Goal: Information Seeking & Learning: Learn about a topic

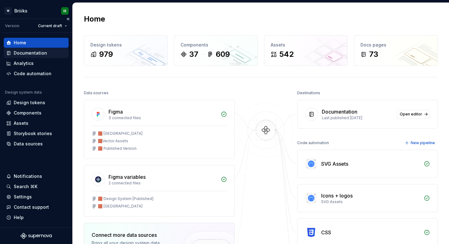
click at [48, 51] on div "Documentation" at bounding box center [36, 53] width 60 height 6
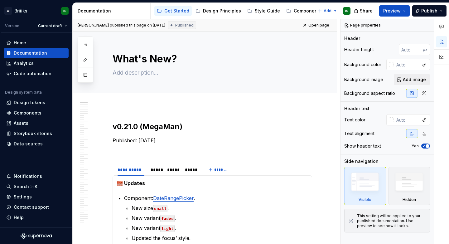
type textarea "*"
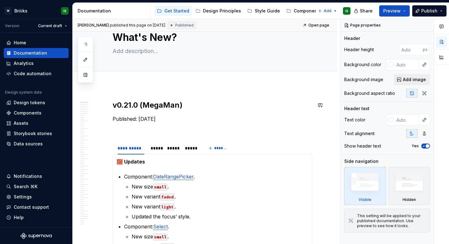
scroll to position [23, 0]
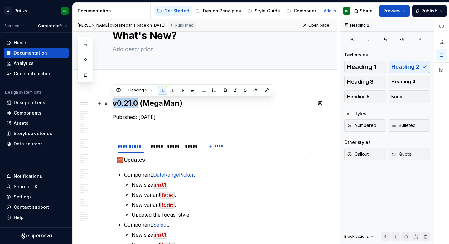
drag, startPoint x: 113, startPoint y: 102, endPoint x: 138, endPoint y: 103, distance: 25.6
click at [138, 103] on h2 "v0.21.0 (MegaMan)" at bounding box center [211, 103] width 199 height 10
copy h2 "v0.21.0"
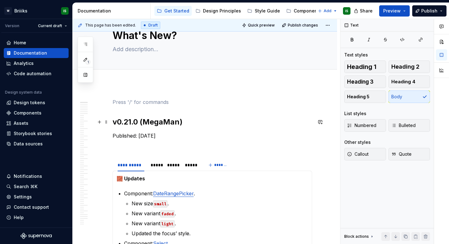
click at [132, 120] on h2 "v0.21.0 (MegaMan)" at bounding box center [211, 122] width 199 height 10
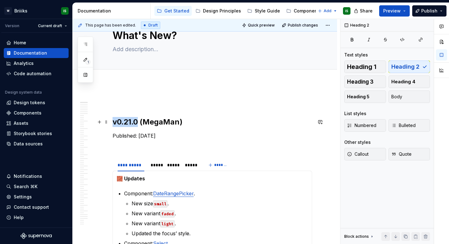
click at [132, 120] on h2 "v0.21.0 (MegaMan)" at bounding box center [211, 122] width 199 height 10
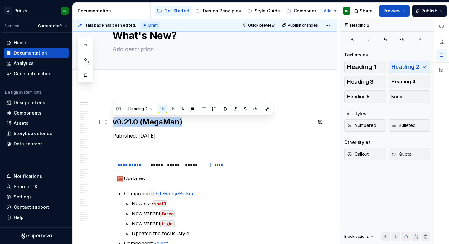
click at [132, 120] on h2 "v0.21.0 (MegaMan)" at bounding box center [211, 122] width 199 height 10
click at [106, 122] on span at bounding box center [106, 121] width 5 height 9
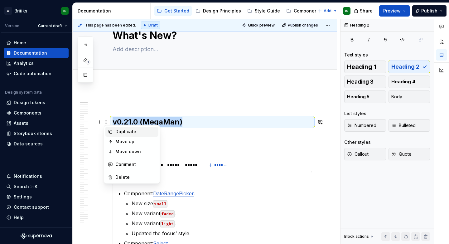
click at [117, 131] on div "Duplicate" at bounding box center [135, 131] width 40 height 6
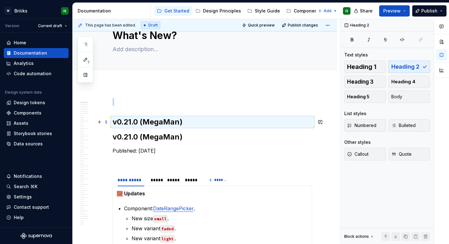
click at [112, 123] on h2 "v0.21.0 (MegaMan)" at bounding box center [211, 122] width 199 height 10
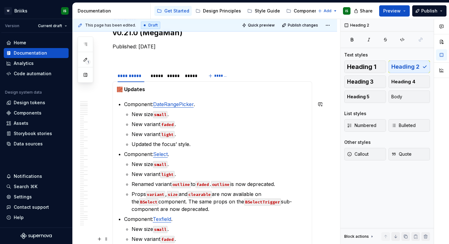
scroll to position [0, 0]
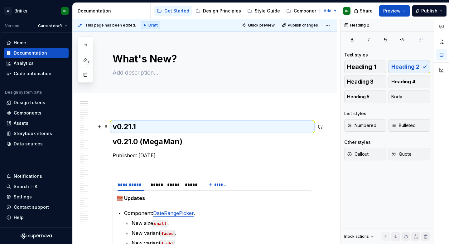
click at [147, 128] on h2 "v0.21.1" at bounding box center [211, 126] width 199 height 10
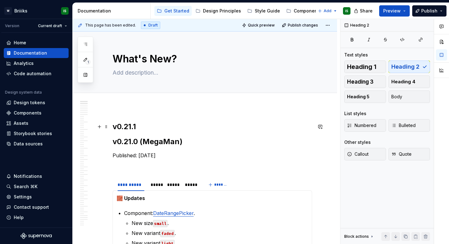
click at [142, 128] on h2 "v0.21.1" at bounding box center [211, 126] width 199 height 10
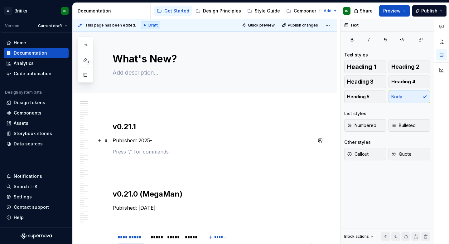
click at [129, 141] on p "Published: 2025-" at bounding box center [211, 139] width 199 height 7
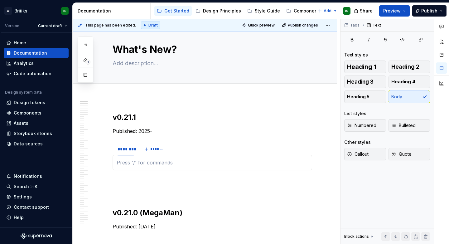
type textarea "*"
click at [126, 149] on div "********" at bounding box center [125, 149] width 16 height 6
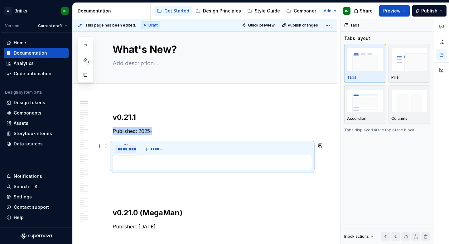
click at [126, 149] on div "********" at bounding box center [125, 149] width 16 height 6
type input "*****"
click at [136, 163] on p at bounding box center [212, 162] width 191 height 7
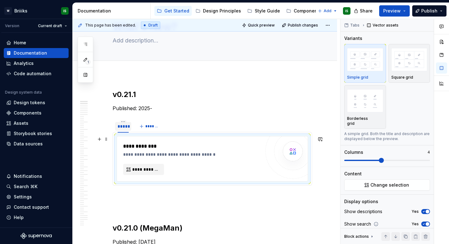
scroll to position [34, 0]
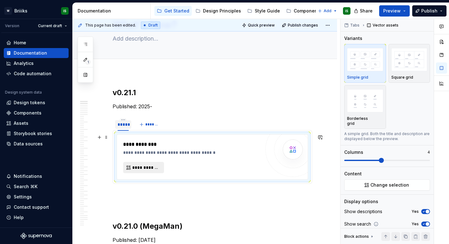
click at [149, 167] on span "**********" at bounding box center [146, 167] width 28 height 6
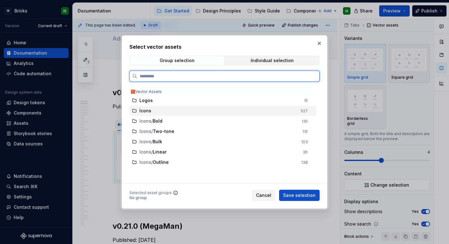
click at [156, 111] on div "Icons" at bounding box center [218, 110] width 158 height 6
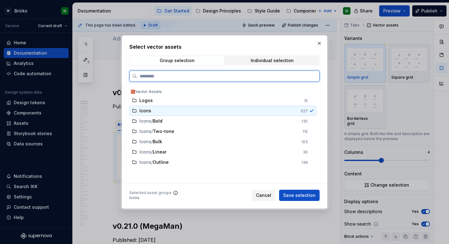
click at [156, 111] on div "Icons" at bounding box center [218, 110] width 158 height 6
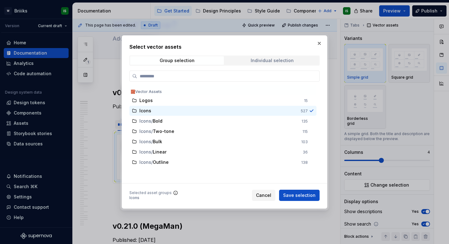
click at [252, 59] on div "Individual selection" at bounding box center [271, 60] width 43 height 5
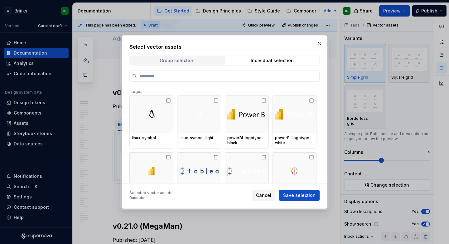
click at [207, 60] on span "Group selection" at bounding box center [177, 60] width 94 height 9
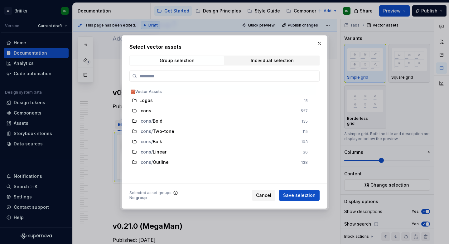
click at [272, 56] on div "Group selection Individual selection" at bounding box center [224, 60] width 190 height 10
click at [272, 61] on div "Individual selection" at bounding box center [271, 60] width 43 height 5
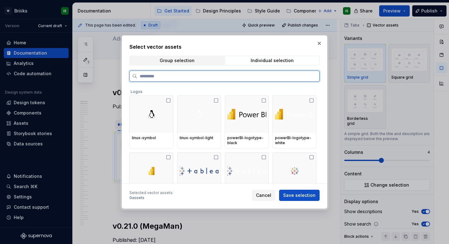
type textarea "*"
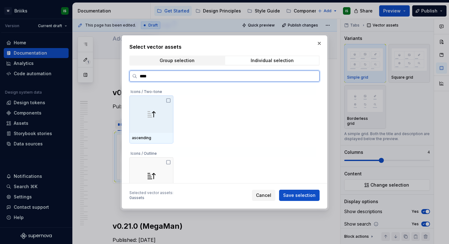
scroll to position [22, 0]
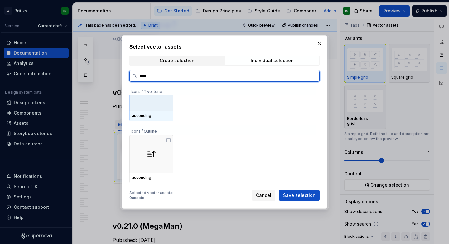
click at [164, 110] on div at bounding box center [151, 91] width 44 height 37
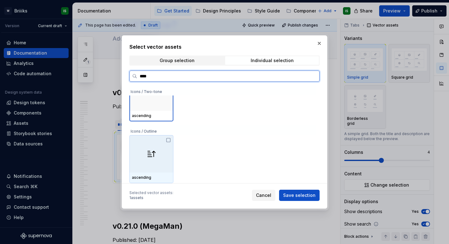
click at [159, 144] on div at bounding box center [151, 153] width 44 height 37
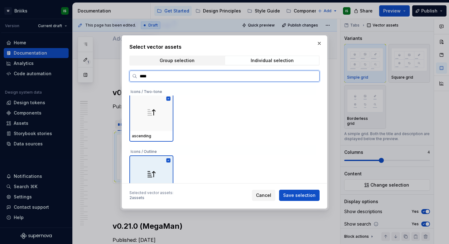
scroll to position [0, 0]
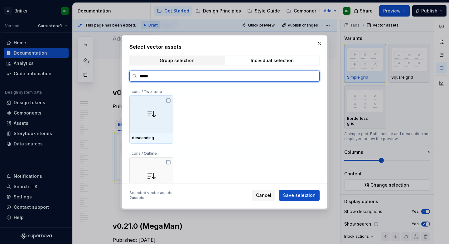
type input "******"
click at [170, 117] on div at bounding box center [151, 113] width 44 height 37
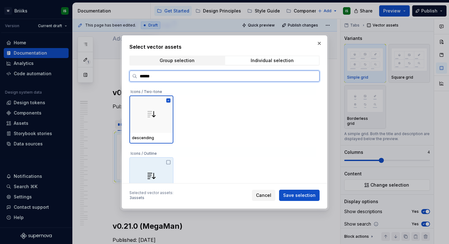
click at [159, 165] on div at bounding box center [151, 175] width 44 height 37
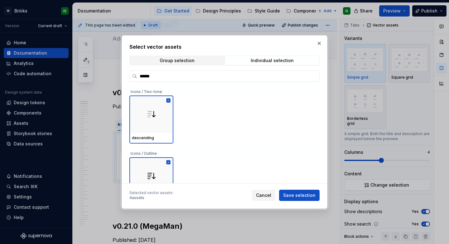
click at [290, 189] on div "Selected vector assets : 4 assets Cancel Save selection" at bounding box center [224, 194] width 190 height 14
click at [293, 193] on span "Save selection" at bounding box center [299, 195] width 32 height 6
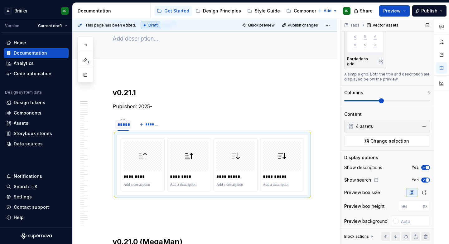
scroll to position [61, 0]
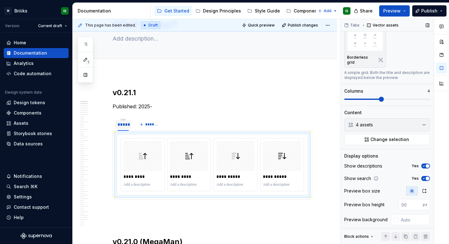
click at [425, 164] on icon "button" at bounding box center [423, 166] width 5 height 4
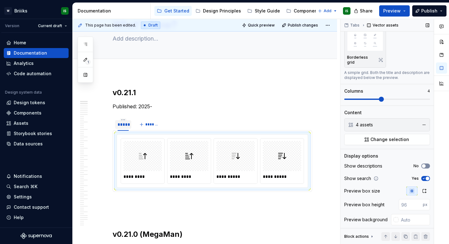
click at [425, 164] on span "button" at bounding box center [424, 166] width 4 height 4
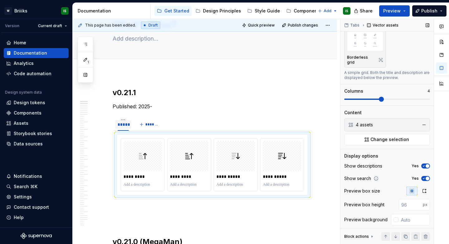
click at [425, 164] on icon "button" at bounding box center [423, 166] width 5 height 4
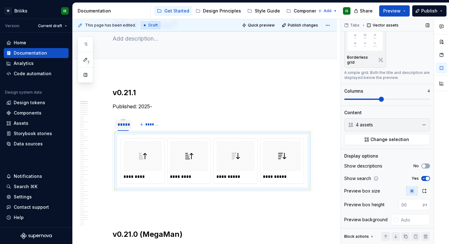
click at [426, 176] on span "button" at bounding box center [427, 178] width 4 height 4
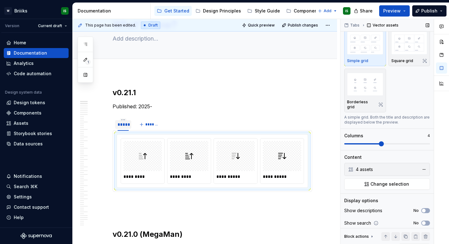
scroll to position [0, 0]
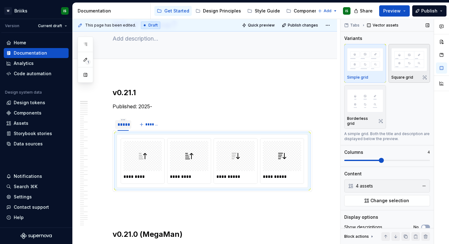
click at [412, 67] on img "button" at bounding box center [409, 59] width 36 height 23
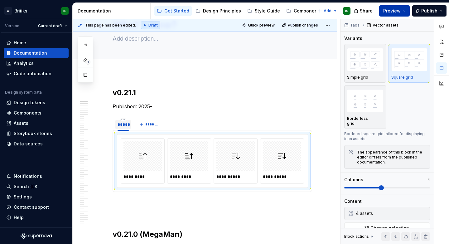
click at [404, 12] on button "Preview" at bounding box center [394, 10] width 31 height 11
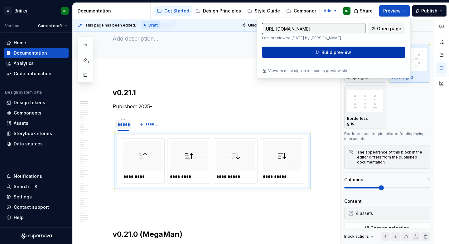
click at [382, 49] on button "Build preview" at bounding box center [333, 52] width 143 height 11
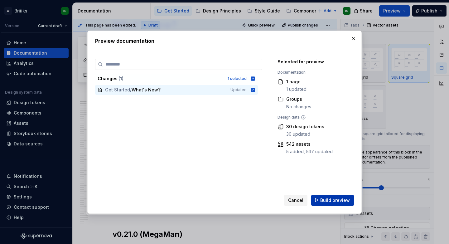
click at [340, 202] on span "Build preview" at bounding box center [335, 200] width 30 height 6
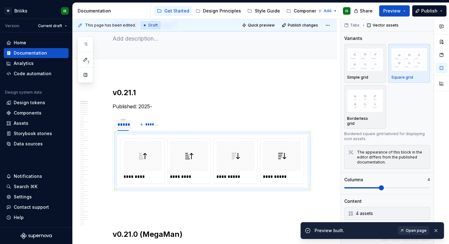
click at [421, 229] on span "Open page" at bounding box center [415, 230] width 21 height 5
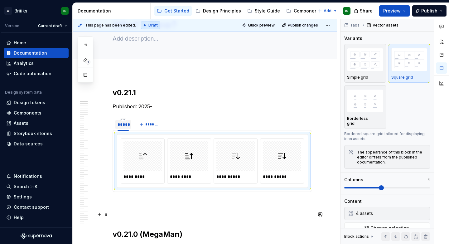
click at [173, 212] on p at bounding box center [211, 213] width 199 height 7
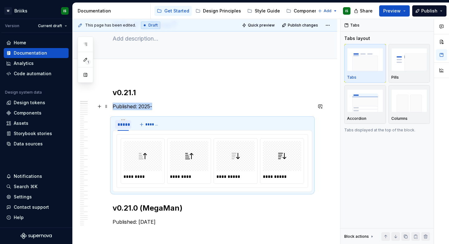
click at [196, 107] on p "Published: 2025-" at bounding box center [211, 105] width 199 height 7
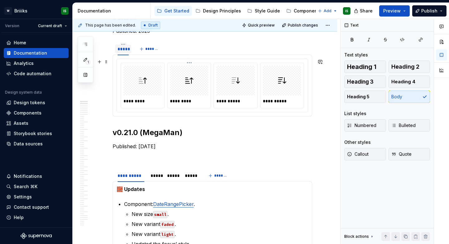
scroll to position [124, 0]
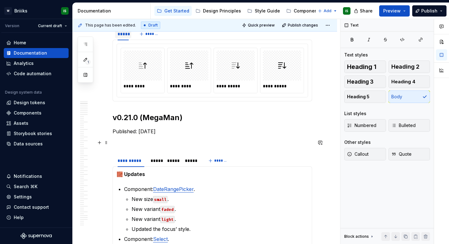
click at [162, 145] on p at bounding box center [211, 142] width 199 height 7
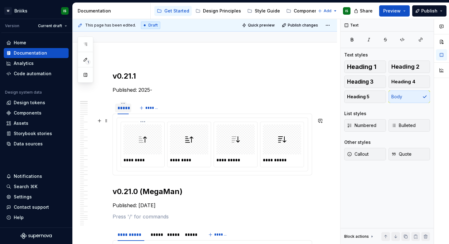
scroll to position [47, 0]
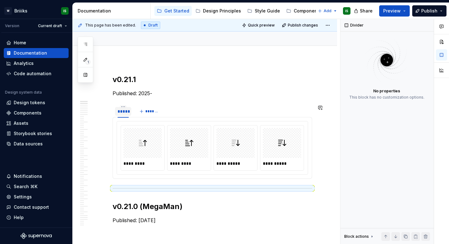
click at [200, 104] on section "**********" at bounding box center [211, 141] width 199 height 74
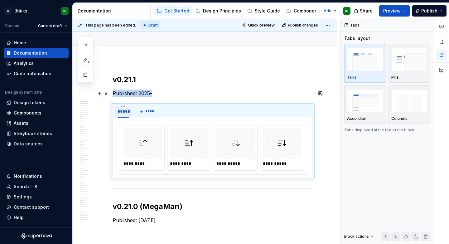
click at [202, 94] on p "Published: 2025-" at bounding box center [211, 92] width 199 height 7
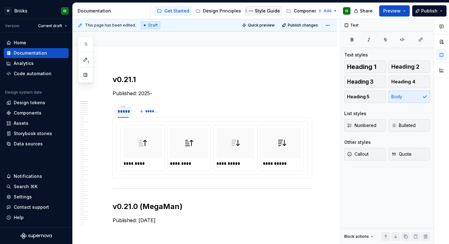
click at [255, 12] on div "Style Guide" at bounding box center [267, 11] width 25 height 6
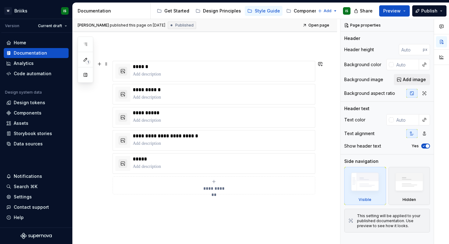
scroll to position [74, 0]
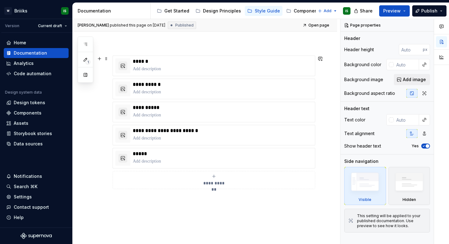
click at [172, 180] on div "**********" at bounding box center [213, 180] width 197 height 12
type textarea "*"
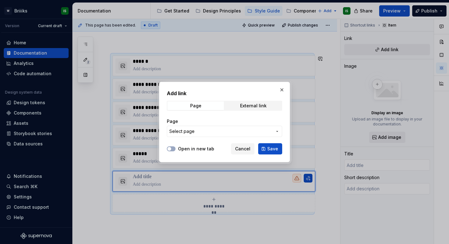
click at [194, 132] on span "Select page" at bounding box center [220, 131] width 103 height 6
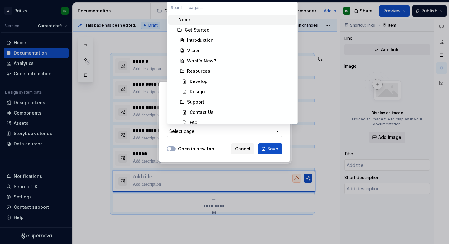
click at [165, 136] on div "Add link Page External link Page Select page Open in new tab Cancel Save" at bounding box center [224, 122] width 449 height 244
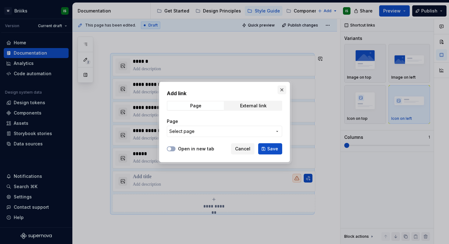
click at [279, 91] on button "button" at bounding box center [281, 89] width 9 height 9
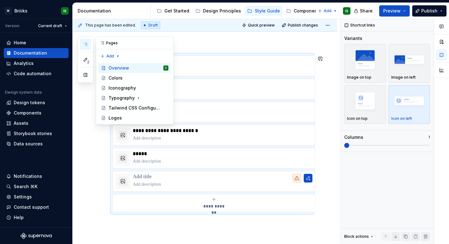
click at [122, 55] on div "Add" at bounding box center [134, 54] width 77 height 11
click at [117, 55] on div "2 Pages Add Accessibility guide for tree Page tree. Navigate the tree with the …" at bounding box center [126, 80] width 96 height 88
click at [121, 67] on div "New page" at bounding box center [130, 68] width 40 height 6
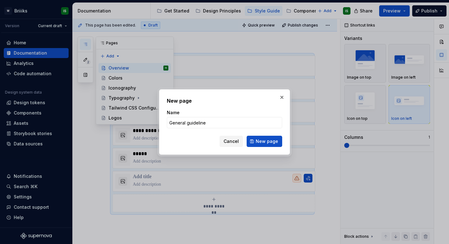
type input "General guidelines"
click at [272, 140] on span "New page" at bounding box center [266, 141] width 22 height 6
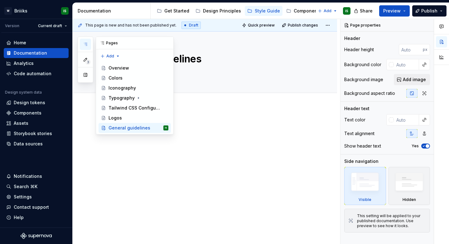
click at [87, 47] on button "button" at bounding box center [85, 44] width 11 height 11
click at [111, 67] on div "Overview" at bounding box center [118, 68] width 21 height 6
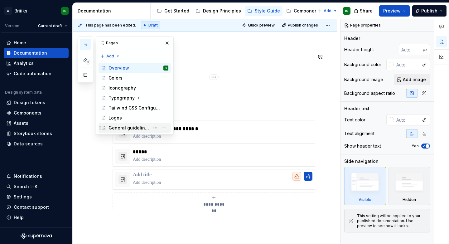
scroll to position [84, 0]
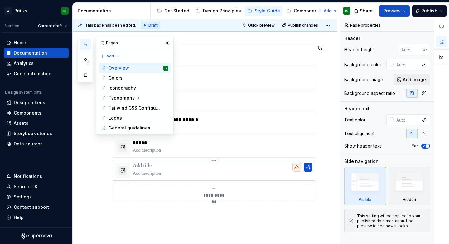
click at [164, 168] on p at bounding box center [222, 166] width 179 height 6
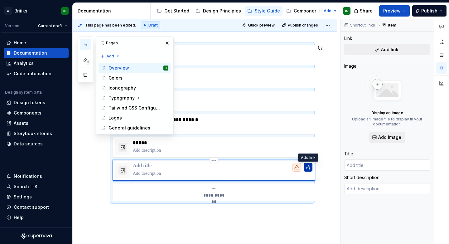
click at [309, 167] on button "button" at bounding box center [307, 167] width 9 height 9
type textarea "*"
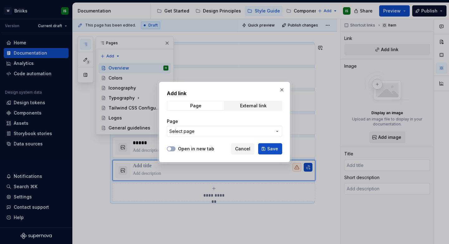
click at [241, 132] on span "Select page" at bounding box center [220, 131] width 103 height 6
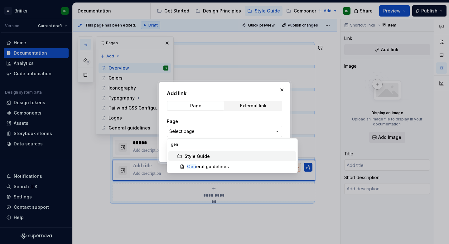
type input "gene"
click at [224, 166] on div "Gene ral guidelines" at bounding box center [208, 166] width 42 height 6
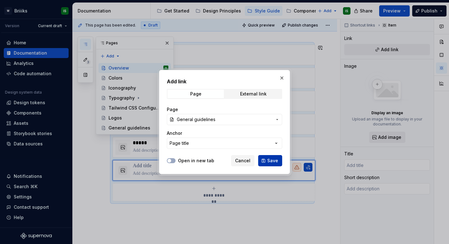
click at [272, 162] on span "Save" at bounding box center [272, 160] width 11 height 6
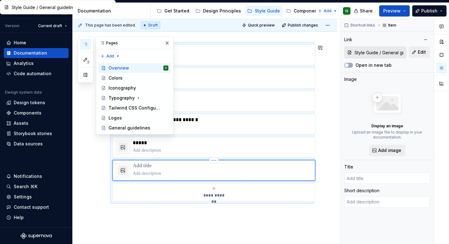
type textarea "*"
type input "General guidelines"
click at [103, 176] on div "**********" at bounding box center [205, 163] width 264 height 267
click at [122, 125] on div "General guidelines" at bounding box center [128, 128] width 41 height 6
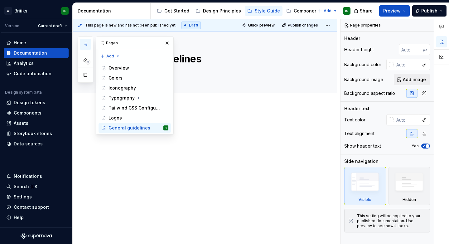
click at [185, 173] on div at bounding box center [205, 166] width 264 height 119
click at [168, 43] on button "button" at bounding box center [167, 43] width 9 height 9
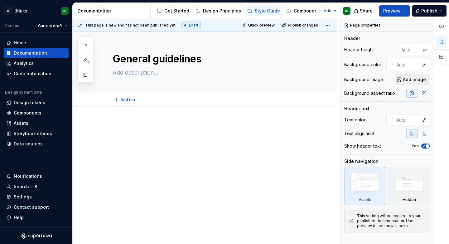
type textarea "*"
click at [161, 124] on p at bounding box center [211, 124] width 199 height 7
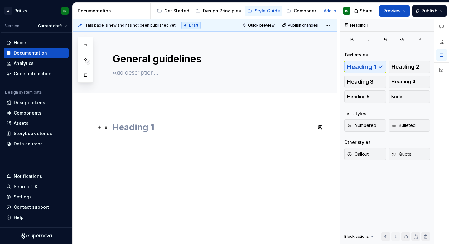
click at [134, 131] on h1 at bounding box center [211, 126] width 199 height 11
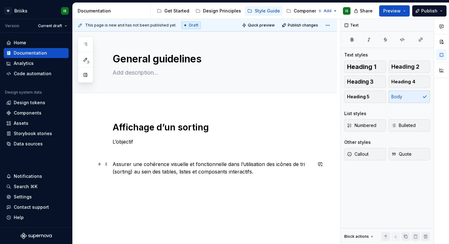
click at [117, 164] on p "Assurer une cohérence visuelle et fonctionnelle dans l’utilisation des icônes d…" at bounding box center [211, 167] width 199 height 15
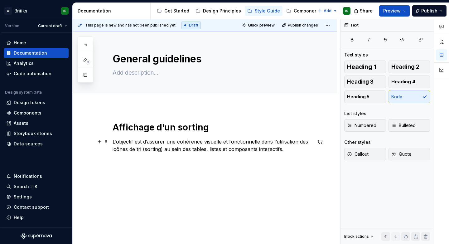
click at [204, 145] on p "L’objectif est d’assurer une cohérence visuelle et fonctionnelle dans l’utilisa…" at bounding box center [211, 145] width 199 height 15
click at [140, 149] on p "L’objectif est d’assurer une cohérence visuelle et fonctionnelle dans l’utilisa…" at bounding box center [211, 145] width 199 height 15
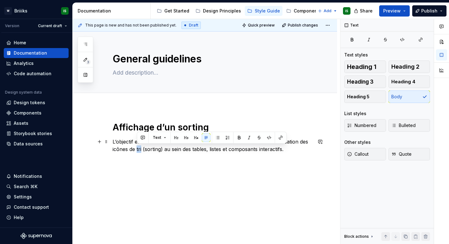
click at [140, 149] on p "L’objectif est d’assurer une cohérence visuelle et fonctionnelle dans l’utilisa…" at bounding box center [211, 145] width 199 height 15
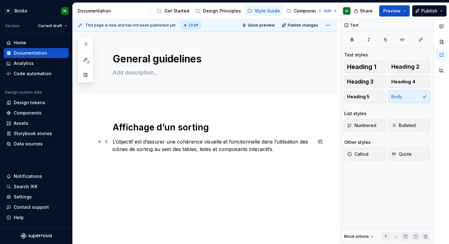
click at [280, 149] on p "L’objectif est d’assurer une cohérence visuelle et fonctionnelle dans l’utilisa…" at bounding box center [211, 145] width 199 height 15
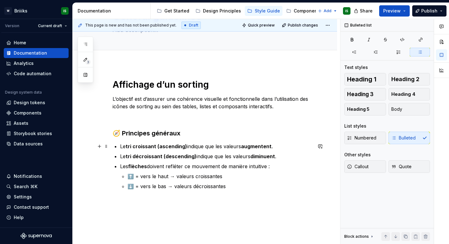
scroll to position [45, 0]
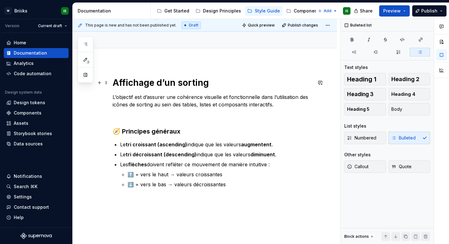
click at [163, 83] on h1 "Affichage d’un sorting" at bounding box center [211, 82] width 199 height 11
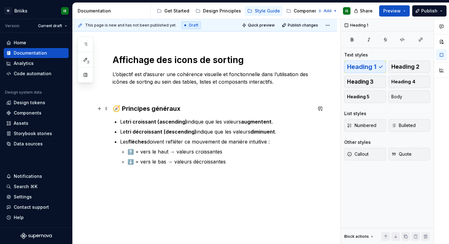
scroll to position [68, 0]
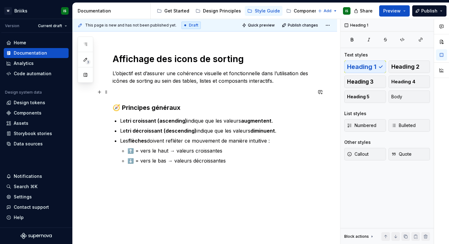
click at [143, 91] on p at bounding box center [211, 91] width 199 height 7
click at [120, 110] on h3 "🧭 Principes généraux" at bounding box center [211, 107] width 199 height 9
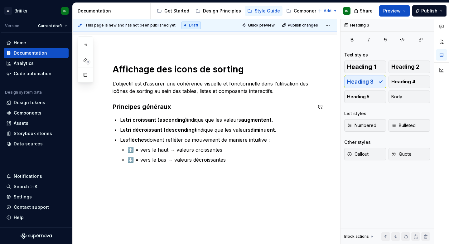
scroll to position [58, 0]
click at [159, 120] on strong "tri croissant (ascending)" at bounding box center [156, 120] width 61 height 6
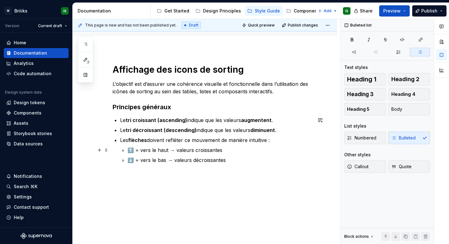
click at [230, 151] on p "⬆️ = vers le haut → valeurs croissantes" at bounding box center [219, 149] width 184 height 7
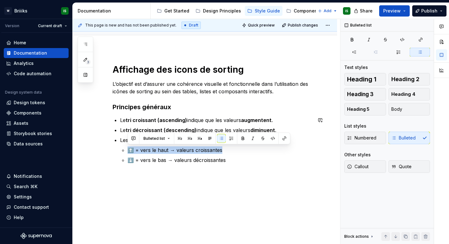
copy p "⬆️ = vers le haut → valeurs croissantes"
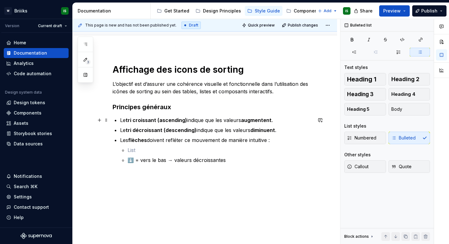
click at [282, 123] on p "Le tri croissant (ascending) indique que les valeurs augmentent ." at bounding box center [216, 119] width 192 height 7
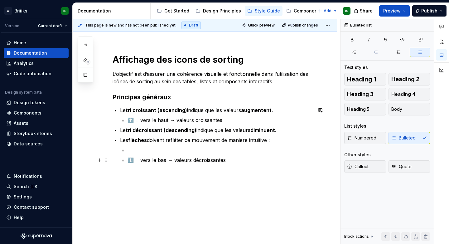
click at [237, 158] on p "⬇️ = vers le bas → valeurs décroissantes" at bounding box center [219, 159] width 184 height 7
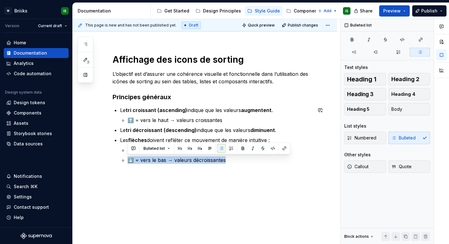
copy p "⬇️ = vers le bas → valeurs décroissantes"
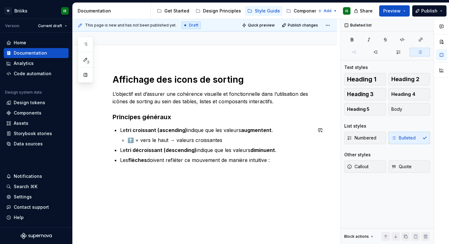
scroll to position [58, 0]
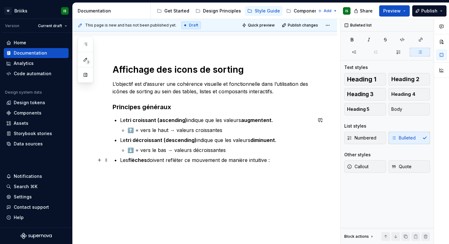
click at [277, 160] on p "Les flèches doivent refléter ce mouvement de manière intuitive :" at bounding box center [216, 159] width 192 height 7
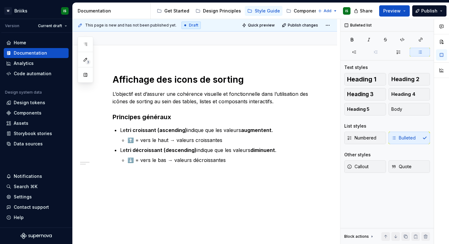
type textarea "*"
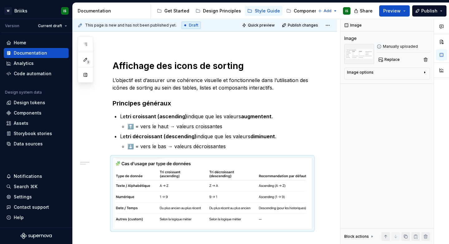
scroll to position [68, 0]
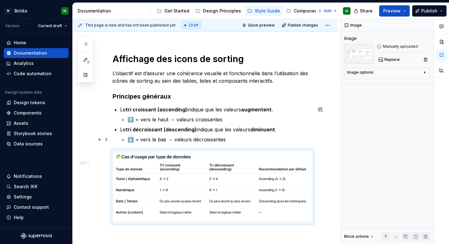
click at [230, 138] on p "⬇️ = vers le bas → valeurs décroissantes" at bounding box center [219, 139] width 184 height 7
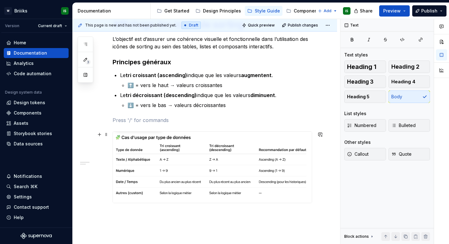
scroll to position [99, 0]
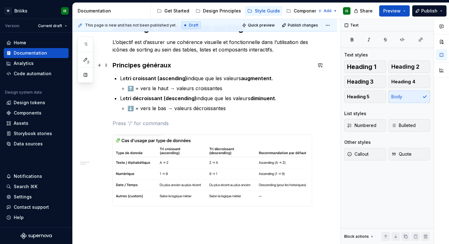
click at [165, 67] on h3 "Principes généraux" at bounding box center [211, 65] width 199 height 9
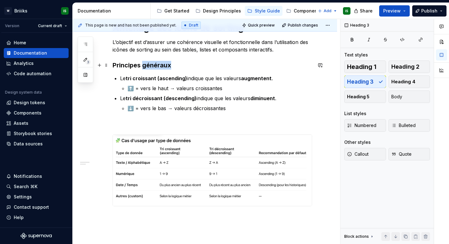
click at [165, 67] on h3 "Principes généraux" at bounding box center [211, 65] width 199 height 9
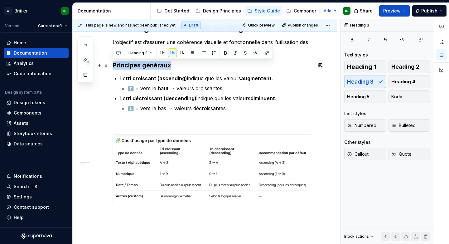
click at [165, 67] on h3 "Principes généraux" at bounding box center [211, 65] width 199 height 9
copy h3 "Principes généraux"
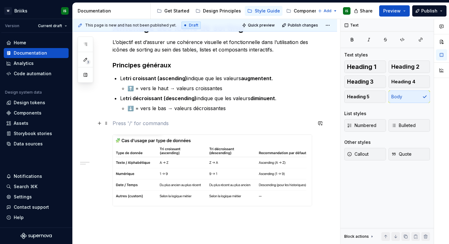
click at [146, 125] on p at bounding box center [211, 122] width 199 height 7
click at [107, 66] on span at bounding box center [106, 65] width 5 height 9
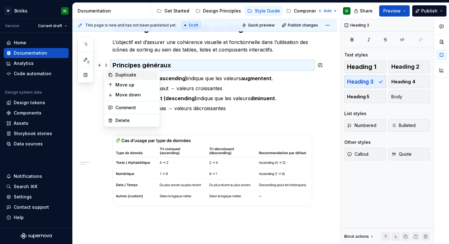
click at [127, 76] on div "Duplicate" at bounding box center [135, 75] width 40 height 6
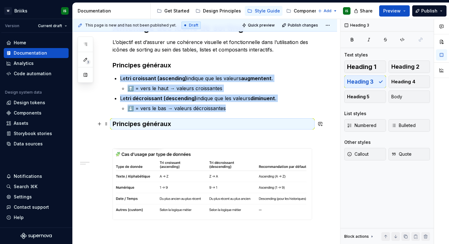
click at [124, 125] on h3 "Principes généraux" at bounding box center [211, 123] width 199 height 9
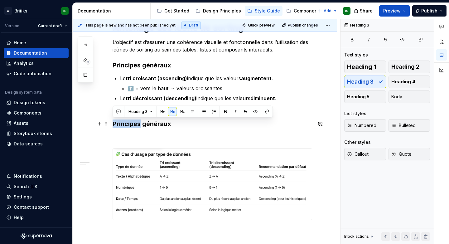
click at [124, 125] on h3 "Principes généraux" at bounding box center [211, 123] width 199 height 9
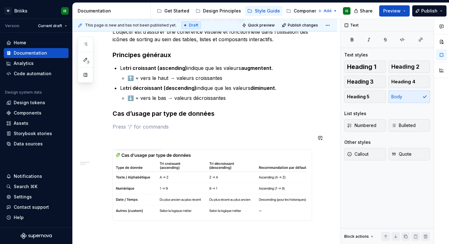
scroll to position [116, 0]
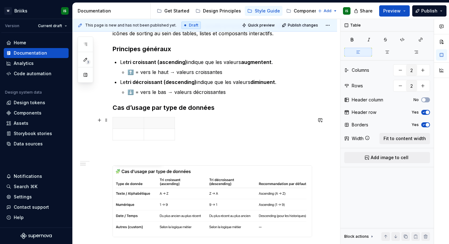
click at [175, 129] on div at bounding box center [211, 130] width 199 height 26
click at [174, 129] on icon "button" at bounding box center [174, 128] width 3 height 3
click at [187, 128] on icon "button" at bounding box center [186, 128] width 3 height 3
type input "4"
click at [107, 121] on span at bounding box center [106, 120] width 5 height 9
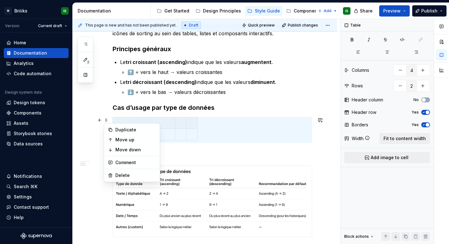
click at [131, 118] on th at bounding box center [128, 123] width 31 height 12
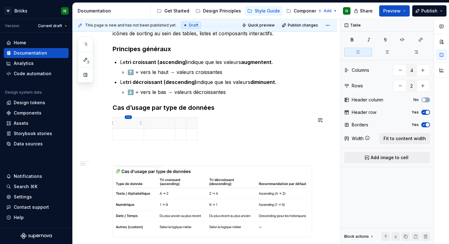
click at [128, 116] on html "W Briiiks IS Version Current draft Home Documentation Analytics Code automation…" at bounding box center [224, 122] width 449 height 244
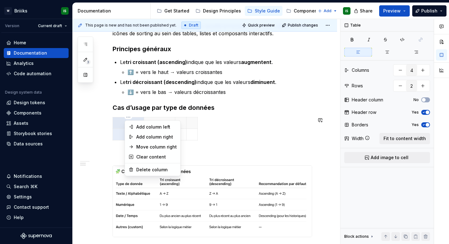
click at [125, 121] on div "Add column left Add column right Move column right Clear content Delete column" at bounding box center [153, 148] width 56 height 56
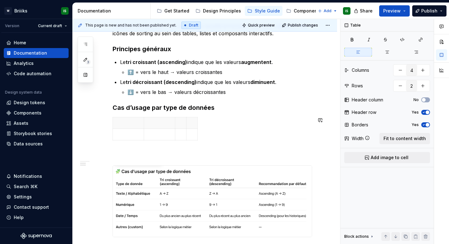
click at [128, 117] on html "W Briiiks IS Version Current draft Home Documentation Analytics Code automation…" at bounding box center [224, 122] width 449 height 244
click at [394, 137] on span "Fit to content width" at bounding box center [404, 138] width 42 height 6
type textarea "*"
click at [135, 123] on p at bounding box center [127, 123] width 21 height 6
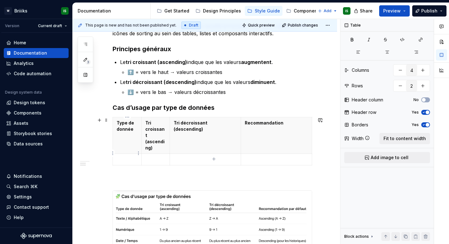
click at [129, 156] on p at bounding box center [127, 159] width 21 height 6
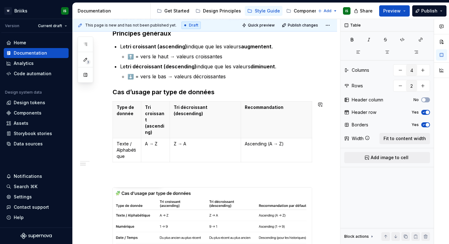
scroll to position [137, 0]
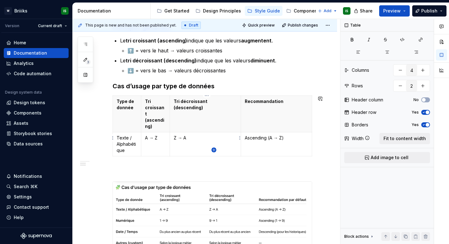
click at [213, 149] on icon "button" at bounding box center [213, 149] width 5 height 5
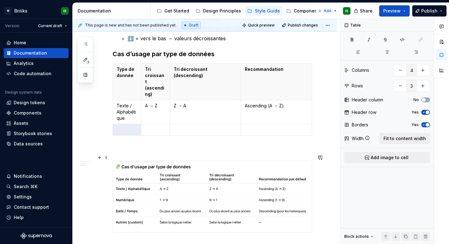
scroll to position [172, 0]
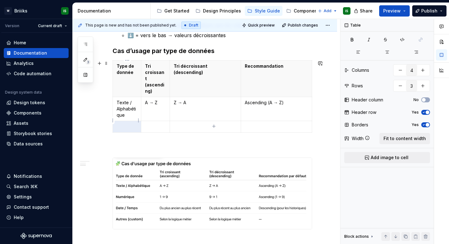
click at [134, 123] on p at bounding box center [127, 126] width 21 height 6
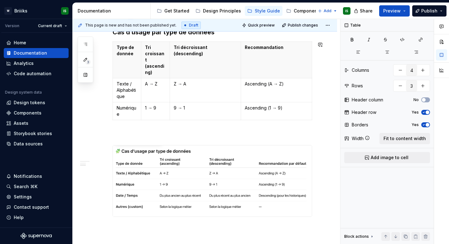
scroll to position [192, 0]
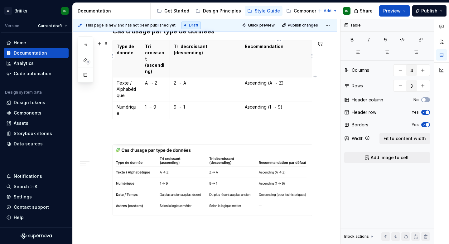
click at [289, 51] on th "Recommandation" at bounding box center [276, 59] width 71 height 36
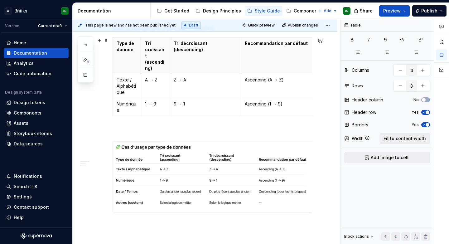
scroll to position [181, 0]
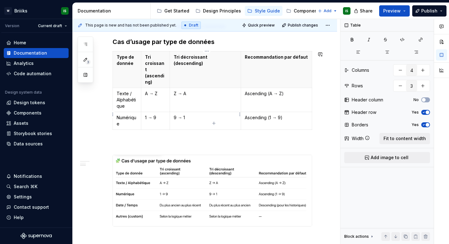
click at [205, 120] on td "9 → 1" at bounding box center [205, 121] width 71 height 18
click at [215, 124] on icon "button" at bounding box center [213, 123] width 5 height 5
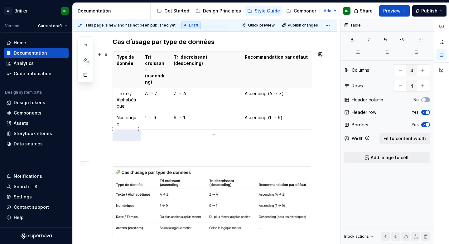
click at [126, 132] on p at bounding box center [127, 135] width 21 height 6
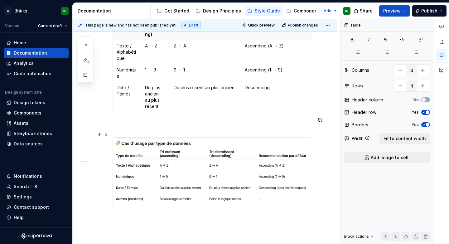
scroll to position [233, 0]
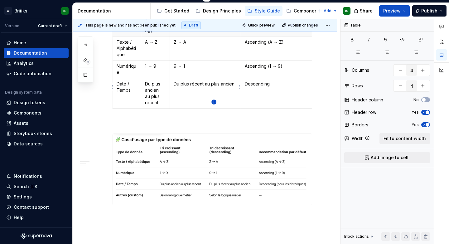
click at [215, 100] on icon "button" at bounding box center [213, 101] width 5 height 5
type input "5"
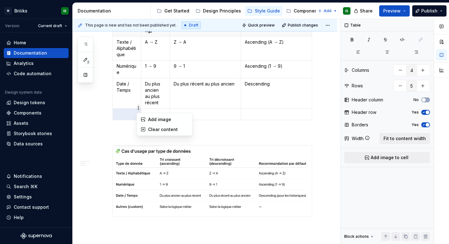
click at [136, 109] on html "W Briiiks IS Version Current draft Home Documentation Analytics Code automation…" at bounding box center [224, 122] width 449 height 244
click at [133, 109] on html "W Briiiks IS Version Current draft Home Documentation Analytics Code automation…" at bounding box center [224, 122] width 449 height 244
click at [130, 111] on p at bounding box center [127, 114] width 21 height 6
click at [113, 108] on html "W Briiiks IS Version Current draft Home Documentation Analytics Code automation…" at bounding box center [224, 122] width 449 height 244
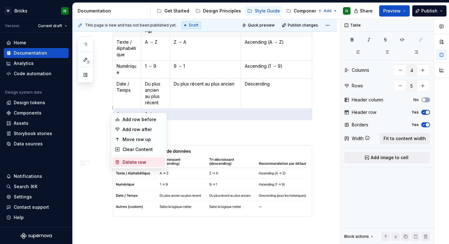
click at [126, 161] on div "Delete row" at bounding box center [142, 162] width 40 height 6
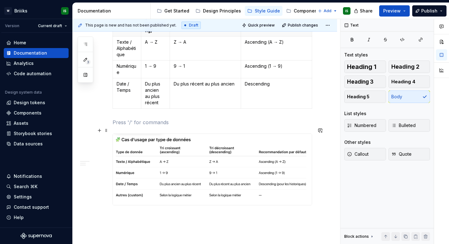
scroll to position [227, 0]
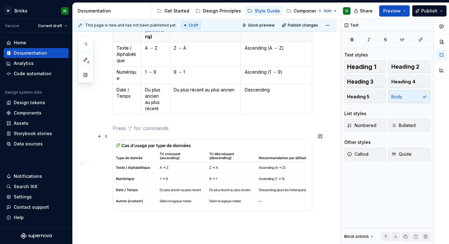
click at [185, 141] on img at bounding box center [212, 175] width 199 height 71
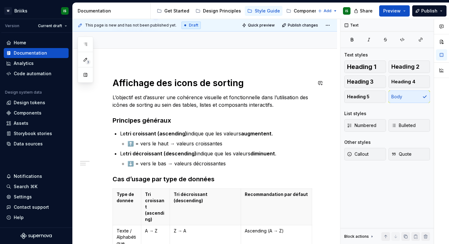
scroll to position [41, 0]
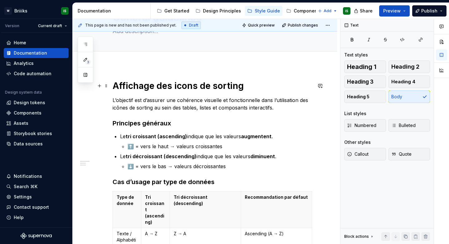
click at [122, 86] on h1 "Affichage des icons de sorting" at bounding box center [211, 85] width 199 height 11
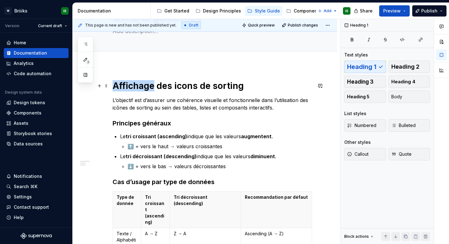
click at [122, 86] on h1 "Affichage des icons de sorting" at bounding box center [211, 85] width 199 height 11
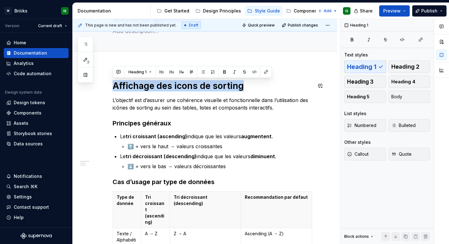
copy h1 "Affichage des icons de sorting"
click at [122, 86] on h1 "Affichage des icons de sorting" at bounding box center [211, 85] width 199 height 11
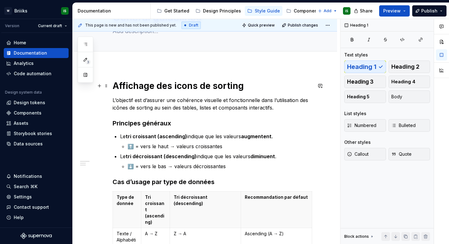
click at [130, 86] on h1 "Affichage des icons de sorting" at bounding box center [211, 85] width 199 height 11
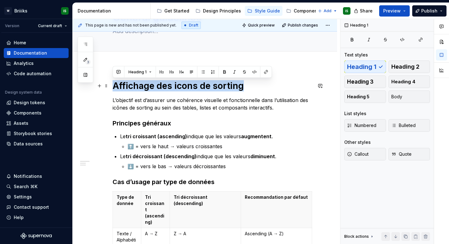
copy h1 "Affichage des icons de sorting"
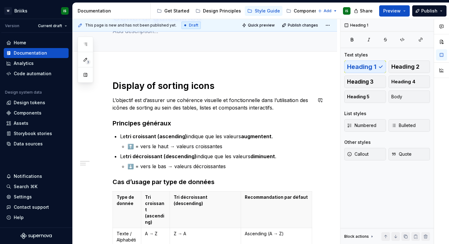
click at [183, 103] on p "L’objectif est d’assurer une cohérence visuelle et fonctionnelle dans l’utilisa…" at bounding box center [211, 103] width 199 height 15
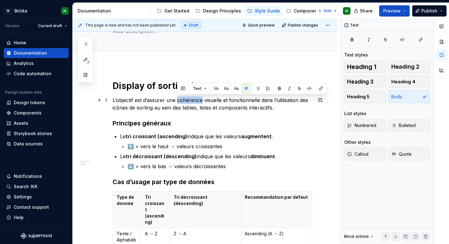
click at [183, 103] on p "L’objectif est d’assurer une cohérence visuelle et fonctionnelle dans l’utilisa…" at bounding box center [211, 103] width 199 height 15
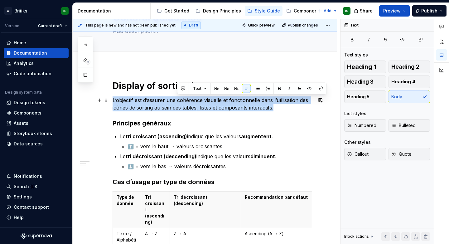
copy p "L’objectif est d’assurer une cohérence visuelle et fonctionnelle dans l’utilisa…"
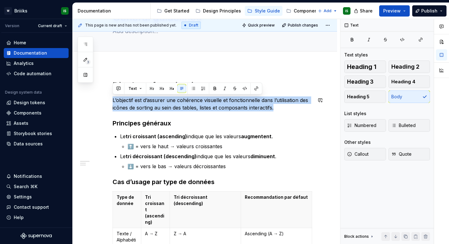
copy p "L’objectif est d’assurer une cohérence visuelle et fonctionnelle dans l’utilisa…"
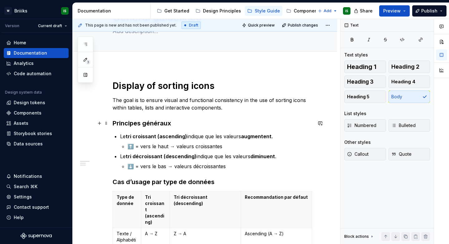
click at [158, 125] on h3 "Principes généraux" at bounding box center [211, 123] width 199 height 9
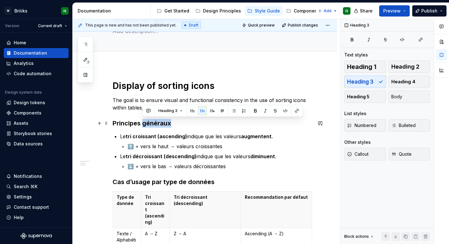
click at [158, 125] on h3 "Principes généraux" at bounding box center [211, 123] width 199 height 9
copy h3 "Principes généraux"
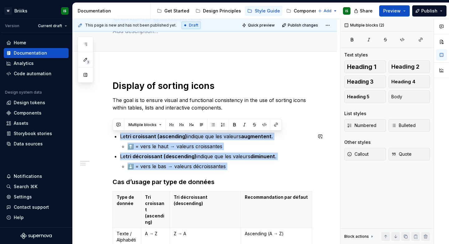
drag, startPoint x: 119, startPoint y: 135, endPoint x: 227, endPoint y: 171, distance: 114.5
click at [227, 171] on div "Display of sorting icons The goal is to ensure visual and functional consistenc…" at bounding box center [211, 198] width 199 height 237
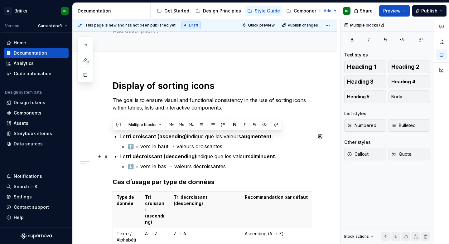
click at [238, 166] on p "⬇️ = vers le bas → valeurs décroissantes" at bounding box center [219, 165] width 184 height 7
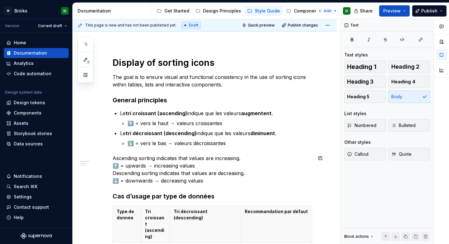
scroll to position [67, 0]
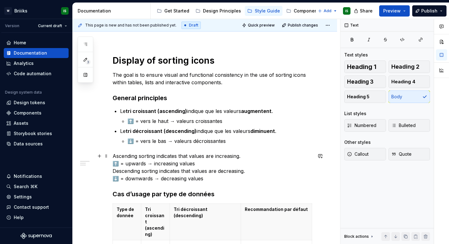
click at [113, 158] on p "Ascending sorting indicates that values ​​are increasing. ⬆️ = upwards → increa…" at bounding box center [211, 167] width 199 height 30
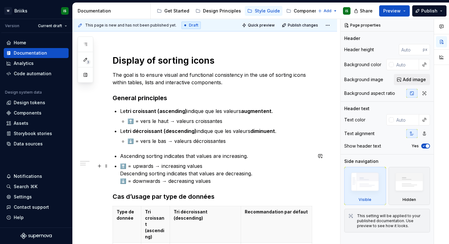
click at [121, 175] on p "⬆️ = upwards → increasing values Descending sorting indicates that values ​​are…" at bounding box center [216, 173] width 192 height 22
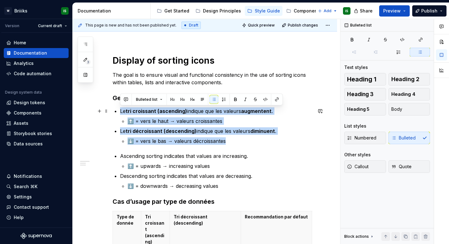
drag, startPoint x: 231, startPoint y: 141, endPoint x: 117, endPoint y: 112, distance: 117.0
click at [120, 112] on ul "Le tri croissant (ascending) indique que les valeurs augmentent . ⬆️ = vers le …" at bounding box center [216, 125] width 192 height 37
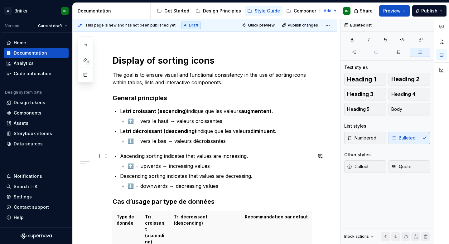
click at [158, 161] on li "Ascending sorting indicates that values ​​are increasing. ⬆️ = upwards → increa…" at bounding box center [216, 160] width 192 height 17
click at [229, 156] on p "Ascending sorting indicates that values ​​are increasing." at bounding box center [216, 155] width 192 height 7
click at [238, 178] on p "Descending sorting indicates that values ​​are decreasing." at bounding box center [216, 175] width 192 height 7
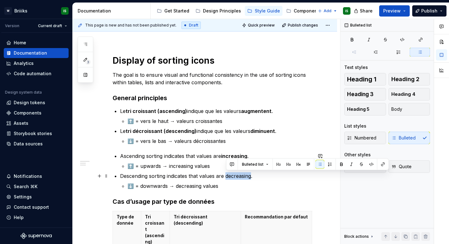
click at [238, 178] on p "Descending sorting indicates that values ​​are decreasing." at bounding box center [216, 175] width 192 height 7
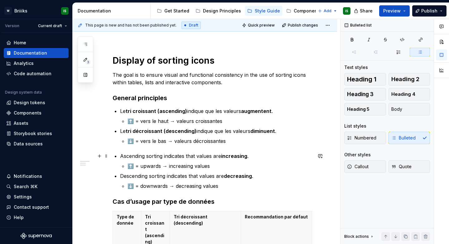
click at [162, 156] on p "Ascending sorting indicates that values ​​are increasing ." at bounding box center [216, 155] width 192 height 7
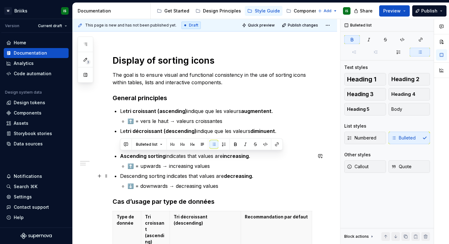
click at [166, 176] on p "Descending sorting indicates that values ​​are decreasing ." at bounding box center [216, 175] width 192 height 7
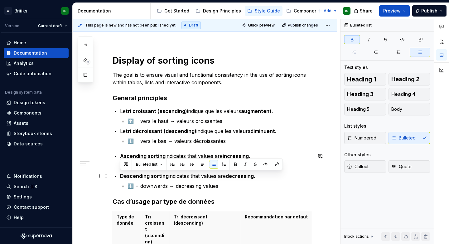
click at [185, 179] on li "Descending sorting indicates that values ​​are decreasing . ⬇️ = downwards → de…" at bounding box center [216, 180] width 192 height 17
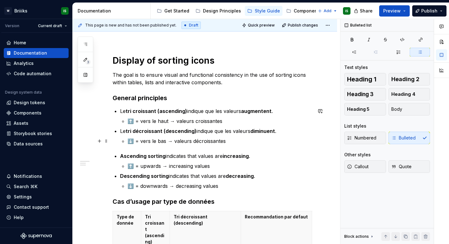
click at [243, 141] on p "⬇️ = vers le bas → valeurs décroissantes" at bounding box center [219, 140] width 184 height 7
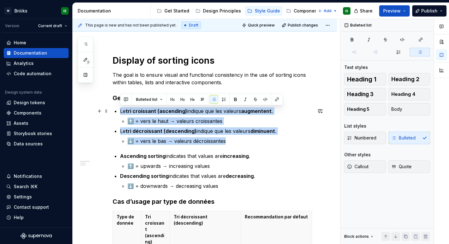
drag, startPoint x: 232, startPoint y: 142, endPoint x: 117, endPoint y: 113, distance: 119.5
click at [120, 113] on ul "Le tri croissant (ascending) indique que les valeurs augmentent . ⬆️ = vers le …" at bounding box center [216, 125] width 192 height 37
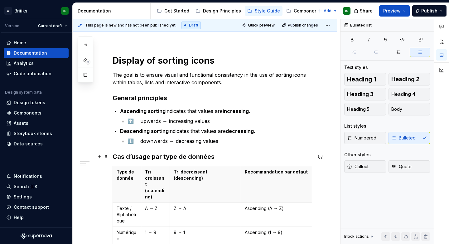
click at [188, 158] on h3 "Cas d’usage par type de données" at bounding box center [211, 156] width 199 height 9
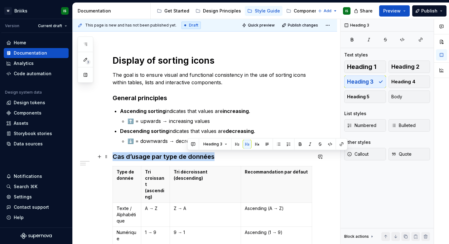
click at [188, 158] on h3 "Cas d’usage par type de données" at bounding box center [211, 156] width 199 height 9
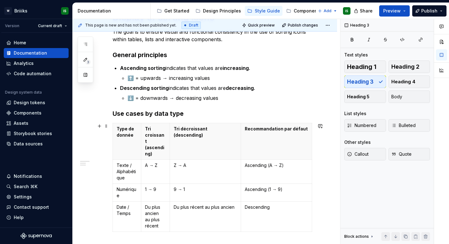
scroll to position [115, 0]
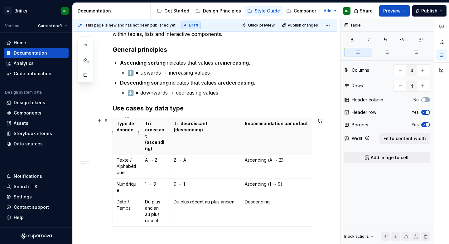
click at [127, 128] on p "Type de donnée" at bounding box center [127, 126] width 21 height 12
click at [274, 122] on p "Recommandation par défaut" at bounding box center [276, 123] width 63 height 6
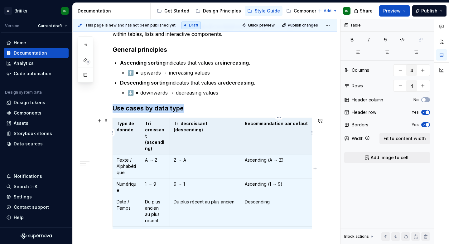
click at [264, 132] on th "Recommandation par défaut" at bounding box center [276, 136] width 71 height 36
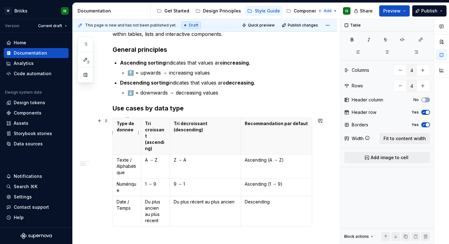
click at [129, 130] on p "Type de donnée" at bounding box center [127, 126] width 21 height 12
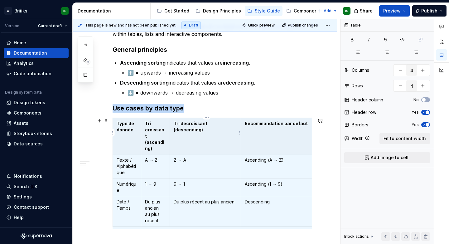
scroll to position [2, 0]
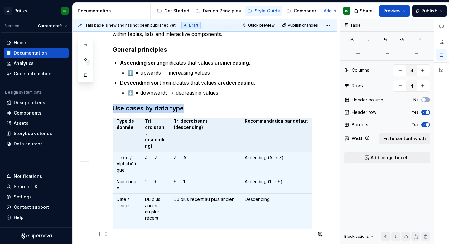
click at [182, 236] on p at bounding box center [211, 239] width 199 height 7
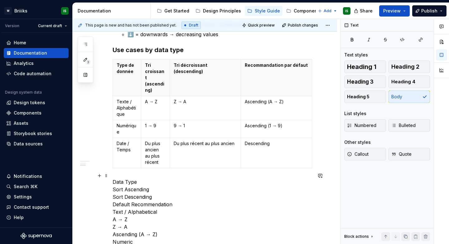
scroll to position [174, 0]
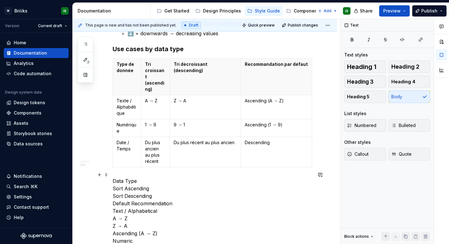
click at [125, 177] on p "Data Type Sort Ascending Sort Descending Default Recommendation Text / Alphabet…" at bounding box center [211, 237] width 199 height 120
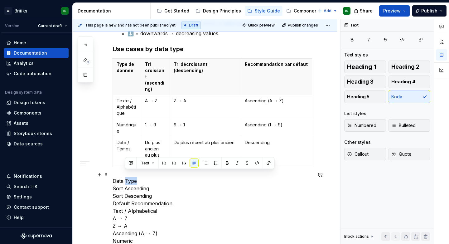
click at [125, 177] on p "Data Type Sort Ascending Sort Descending Default Recommendation Text / Alphabet…" at bounding box center [211, 237] width 199 height 120
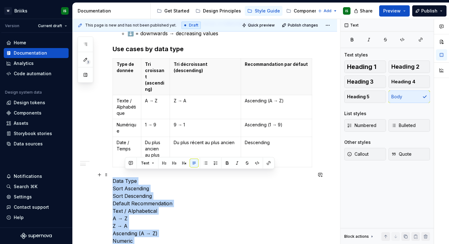
click at [125, 177] on p "Data Type Sort Ascending Sort Descending Default Recommendation Text / Alphabet…" at bounding box center [211, 237] width 199 height 120
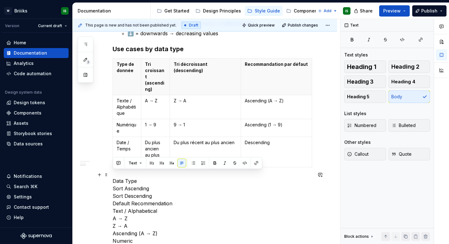
click at [138, 177] on p "Data Type Sort Ascending Sort Descending Default Recommendation Text / Alphabet…" at bounding box center [211, 237] width 199 height 120
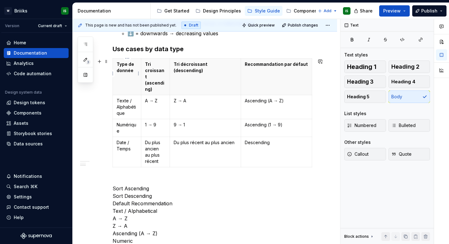
click at [124, 71] on p "Type de donnée" at bounding box center [127, 67] width 21 height 12
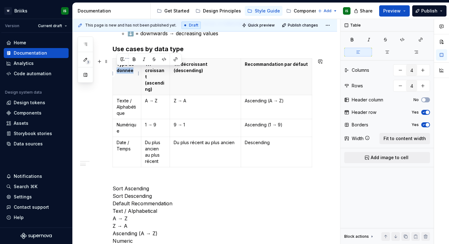
click at [124, 71] on p "Type de donnée" at bounding box center [127, 67] width 21 height 12
click at [151, 180] on p "Sort Ascending Sort Descending Default Recommendation Text / Alphabetical A → Z…" at bounding box center [211, 237] width 199 height 120
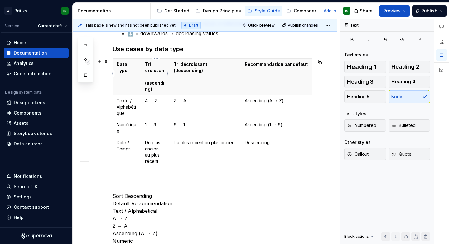
click at [155, 69] on p "Tri croissant (ascending)" at bounding box center [155, 76] width 21 height 31
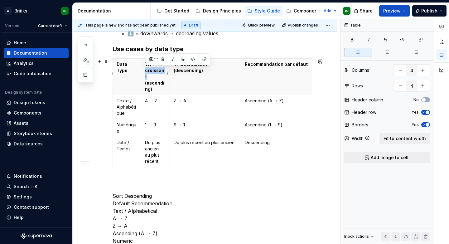
click at [155, 69] on p "Tri croissant (ascending)" at bounding box center [155, 76] width 21 height 31
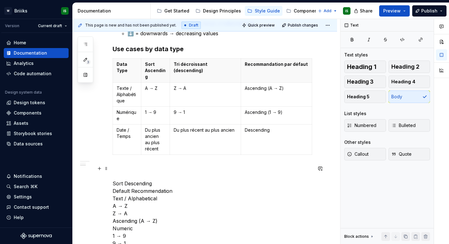
click at [159, 181] on p "Sort Descending Default Recommendation Text / Alphabetical A → Z Z → A Ascendin…" at bounding box center [211, 224] width 199 height 120
click at [211, 59] on th "Tri décroissant (descending)" at bounding box center [205, 71] width 71 height 24
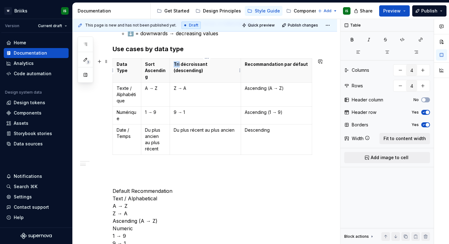
click at [211, 59] on th "Tri décroissant (descending)" at bounding box center [205, 71] width 71 height 24
click at [216, 64] on p "Tri décroissant (descending)" at bounding box center [205, 67] width 63 height 12
click at [178, 192] on p "Default Recommendation Text / Alphabetical A → Z Z → A Ascending (A → Z) Numeri…" at bounding box center [211, 224] width 199 height 120
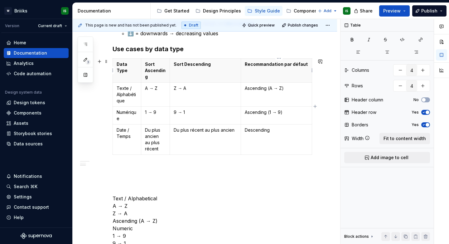
click at [283, 62] on p "Recommandation par défaut" at bounding box center [276, 64] width 63 height 6
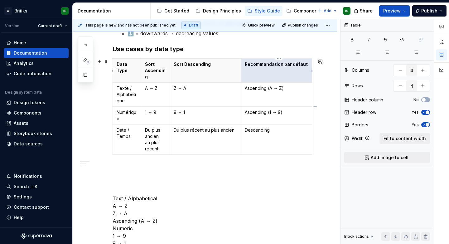
click at [283, 62] on p "Recommandation par défaut" at bounding box center [276, 64] width 63 height 6
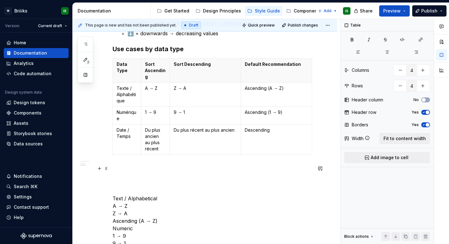
click at [157, 196] on p "Text / Alphabetical A → Z Z → A Ascending (A → Z) Numeric 1 → 9 9 → 1 Ascending…" at bounding box center [211, 224] width 199 height 120
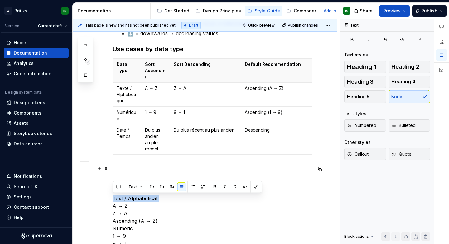
click at [157, 196] on p "Text / Alphabetical A → Z Z → A Ascending (A → Z) Numeric 1 → 9 9 → 1 Ascending…" at bounding box center [211, 224] width 199 height 120
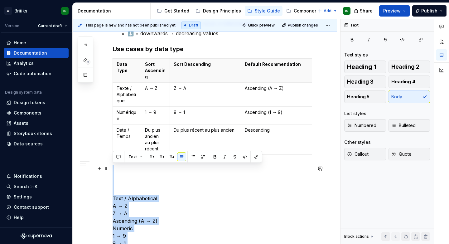
click at [159, 199] on p "Text / Alphabetical A → Z Z → A Ascending (A → Z) Numeric 1 → 9 9 → 1 Ascending…" at bounding box center [211, 224] width 199 height 120
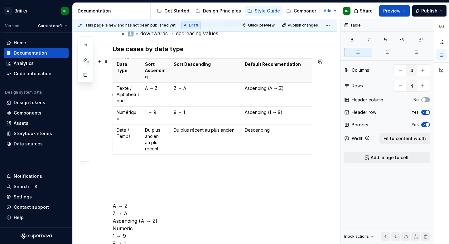
click at [128, 94] on p "Texte / Alphabétique" at bounding box center [127, 94] width 21 height 19
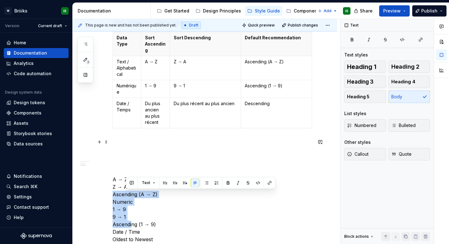
scroll to position [212, 0]
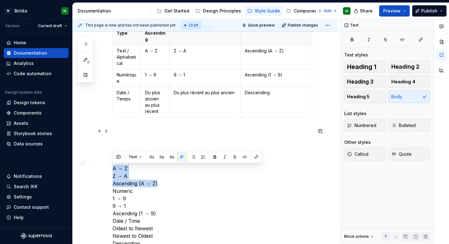
drag, startPoint x: 164, startPoint y: 219, endPoint x: 112, endPoint y: 170, distance: 71.2
click at [112, 170] on p "A → Z Z → A Ascending (A → Z) Numeric 1 → 9 9 → 1 Ascending (1 → 9) Date / Time…" at bounding box center [211, 187] width 199 height 120
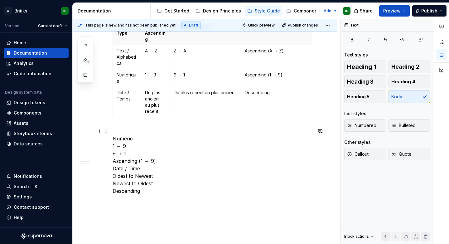
click at [128, 138] on p "Numeric 1 → 9 9 → 1 Ascending (1 → 9) Date / Time Oldest to Newest Newest to Ol…" at bounding box center [211, 160] width 199 height 67
click at [126, 74] on p "Numérique" at bounding box center [127, 78] width 21 height 12
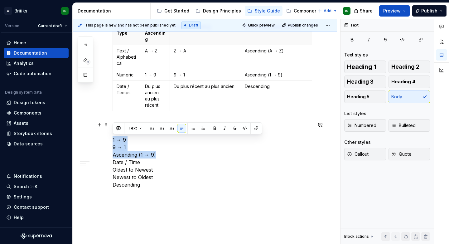
drag, startPoint x: 157, startPoint y: 154, endPoint x: 113, endPoint y: 140, distance: 46.3
click at [113, 140] on p "1 → 9 9 → 1 Ascending (1 → 9) Date / Time Oldest to Newest Newest to Oldest Des…" at bounding box center [211, 154] width 199 height 67
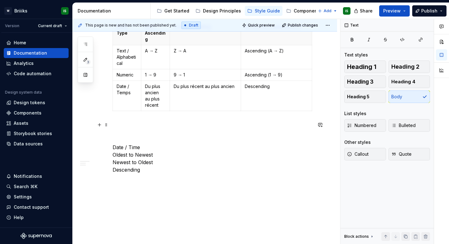
click at [128, 145] on p "Date / Time Oldest to Newest Newest to Oldest Descending" at bounding box center [211, 147] width 199 height 52
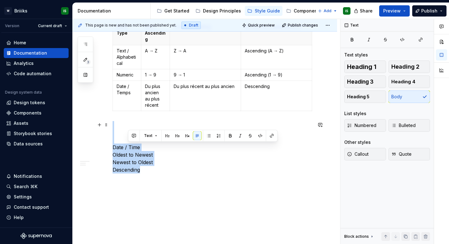
click at [128, 145] on p "Date / Time Oldest to Newest Newest to Oldest Descending" at bounding box center [211, 147] width 199 height 52
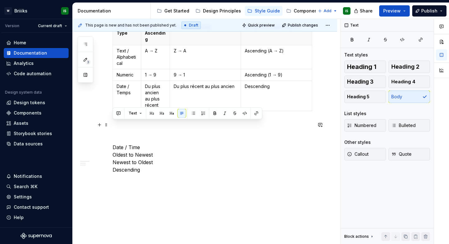
click at [138, 145] on p "Date / Time Oldest to Newest Newest to Oldest Descending" at bounding box center [211, 147] width 199 height 52
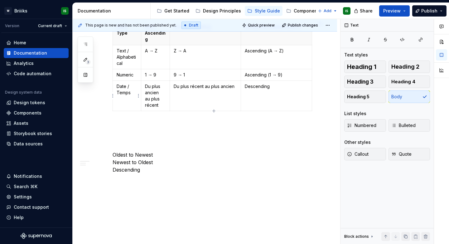
click at [123, 86] on p "Date / Temps" at bounding box center [127, 89] width 21 height 12
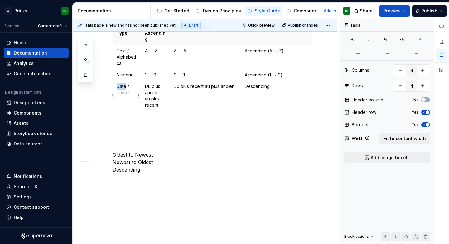
click at [123, 86] on p "Date / Temps" at bounding box center [127, 89] width 21 height 12
click at [157, 156] on p "Oldest to Newest Newest to Oldest Descending" at bounding box center [211, 147] width 199 height 52
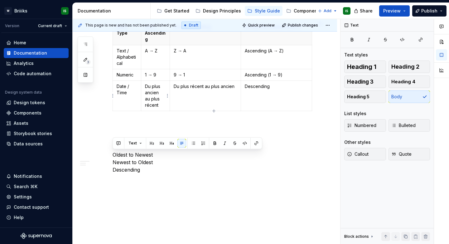
click at [151, 100] on p "Du plus ancien au plus récent" at bounding box center [155, 95] width 21 height 25
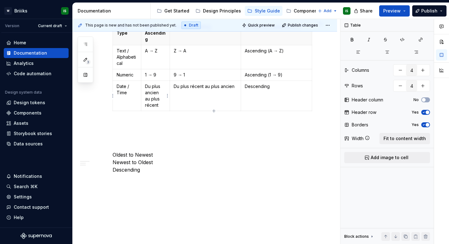
click at [151, 100] on p "Du plus ancien au plus récent" at bounding box center [155, 95] width 21 height 25
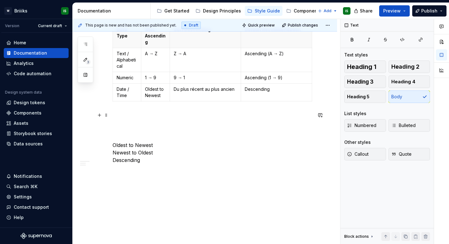
click at [158, 146] on p "Oldest to Newest Newest to Oldest Descending" at bounding box center [211, 137] width 199 height 52
click at [157, 153] on p "Oldest to Newest Newest to Oldest Descending" at bounding box center [211, 137] width 199 height 52
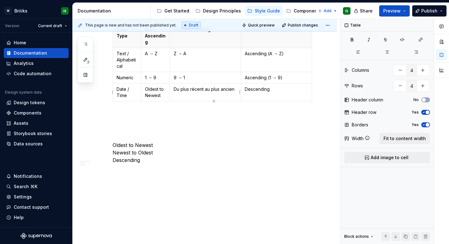
click at [207, 91] on p "Du plus récent au plus ancien" at bounding box center [205, 89] width 63 height 6
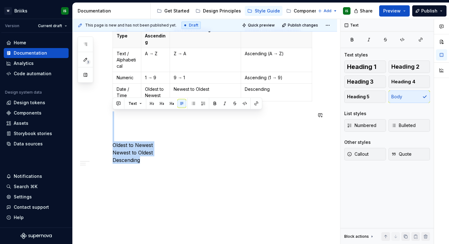
drag, startPoint x: 161, startPoint y: 163, endPoint x: 112, endPoint y: 111, distance: 71.6
click at [112, 111] on div "Display of sorting icons The goal is to ensure visual and functional consistenc…" at bounding box center [205, 71] width 264 height 346
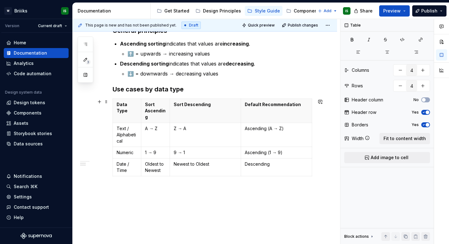
scroll to position [131, 0]
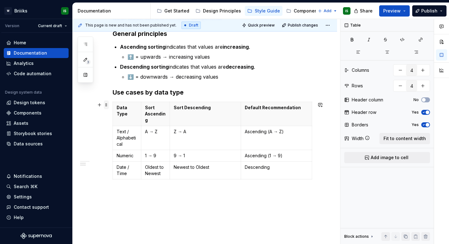
click at [107, 106] on span at bounding box center [106, 104] width 5 height 9
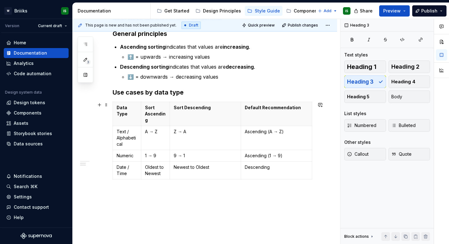
click at [166, 96] on h3 "Use cases by data type" at bounding box center [211, 92] width 199 height 9
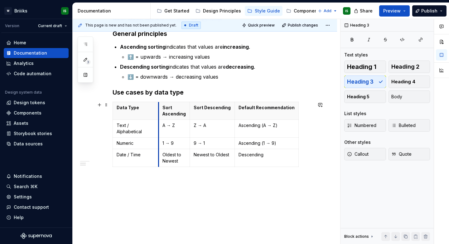
scroll to position [130, 0]
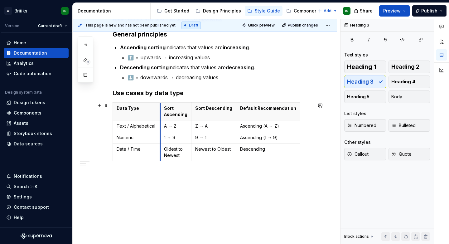
drag, startPoint x: 141, startPoint y: 107, endPoint x: 158, endPoint y: 107, distance: 16.2
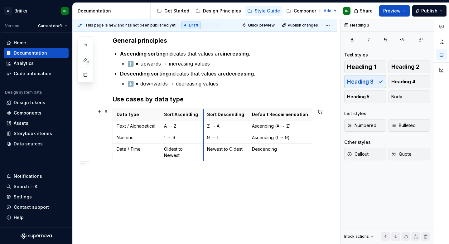
scroll to position [118, 0]
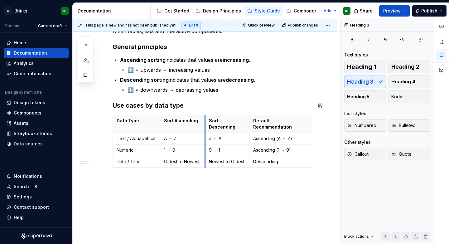
drag, startPoint x: 192, startPoint y: 108, endPoint x: 205, endPoint y: 110, distance: 13.8
click at [205, 110] on div "Display of sorting icons The goal is to ensure visual and functional consistenc…" at bounding box center [211, 87] width 199 height 166
click at [216, 192] on div "Display of sorting icons The goal is to ensure visual and functional consistenc…" at bounding box center [205, 120] width 264 height 262
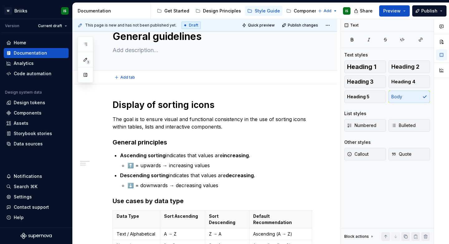
scroll to position [0, 0]
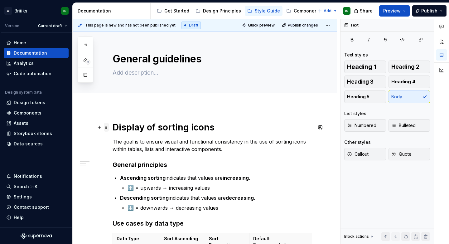
click at [107, 128] on span at bounding box center [106, 127] width 5 height 9
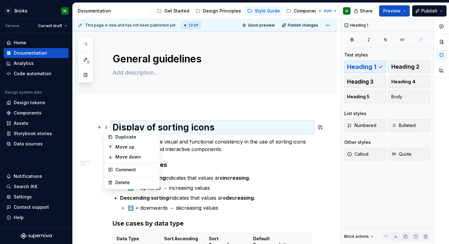
click at [155, 122] on h1 "Display of sorting icons" at bounding box center [211, 126] width 199 height 11
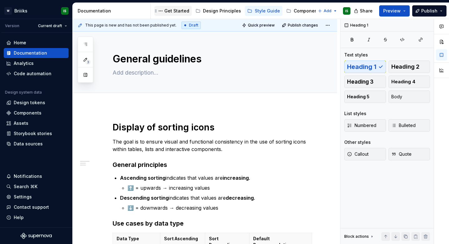
click at [172, 16] on div "Get Started" at bounding box center [172, 11] width 37 height 10
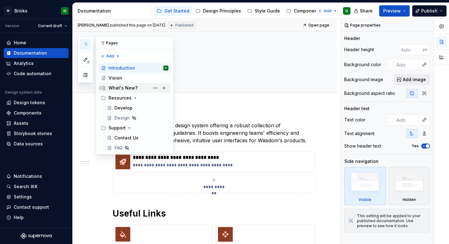
click at [121, 87] on div "What's New?" at bounding box center [122, 88] width 29 height 6
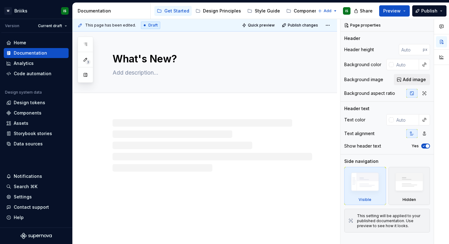
click at [204, 109] on div at bounding box center [205, 139] width 264 height 65
type textarea "*"
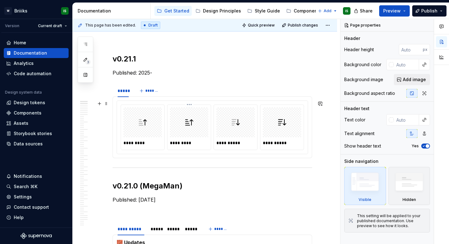
scroll to position [72, 0]
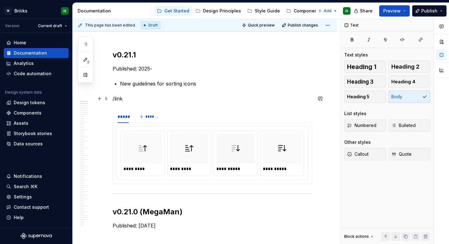
click at [138, 102] on p "/link" at bounding box center [211, 98] width 199 height 7
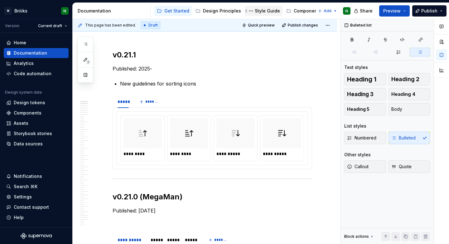
click at [262, 14] on div "Style Guide" at bounding box center [263, 10] width 33 height 7
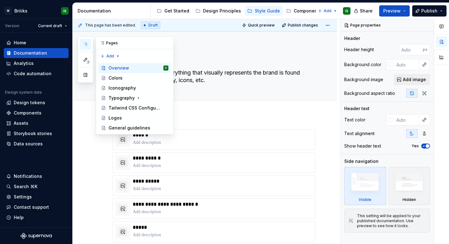
click at [87, 44] on icon "button" at bounding box center [85, 44] width 5 height 5
click at [116, 128] on div "General guidelines" at bounding box center [128, 128] width 41 height 6
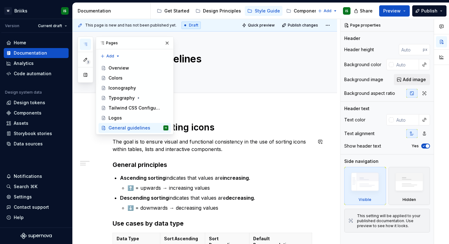
click at [145, 157] on div "Display of sorting icons The goal is to ensure visual and functional consistenc…" at bounding box center [211, 211] width 199 height 181
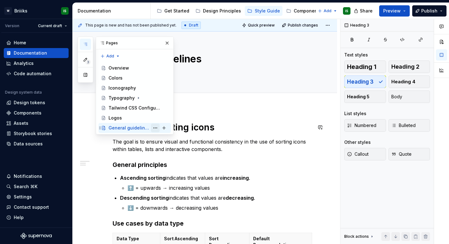
click at [156, 126] on button "Page tree" at bounding box center [155, 127] width 9 height 9
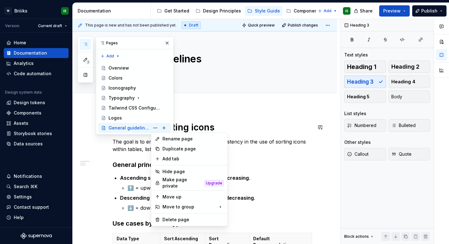
click at [249, 147] on html "W Briiiks IS Version Current draft Home Documentation Analytics Code automation…" at bounding box center [224, 122] width 449 height 244
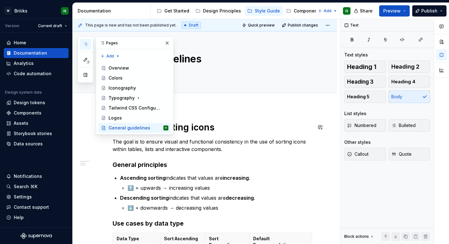
click at [249, 147] on p "The goal is to ensure visual and functional consistency in the use of sorting i…" at bounding box center [211, 145] width 199 height 15
click at [168, 45] on button "button" at bounding box center [167, 43] width 9 height 9
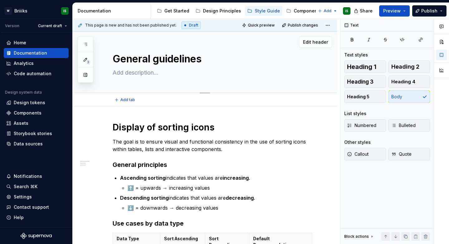
click at [173, 80] on div "General guidelines" at bounding box center [211, 61] width 199 height 61
click at [173, 12] on div "Get Started" at bounding box center [176, 11] width 25 height 6
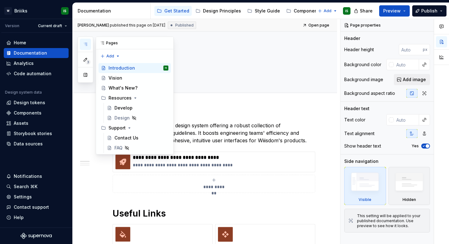
click at [85, 40] on button "button" at bounding box center [85, 44] width 11 height 11
click at [124, 85] on div "What's New?" at bounding box center [122, 88] width 29 height 6
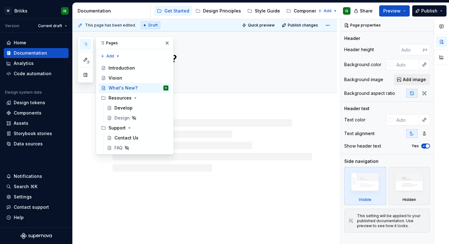
click at [188, 137] on div at bounding box center [211, 145] width 199 height 52
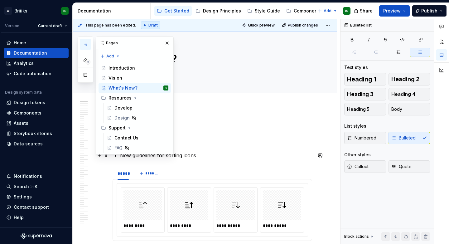
click at [196, 155] on p "New guidelines for sorting icons" at bounding box center [216, 154] width 192 height 7
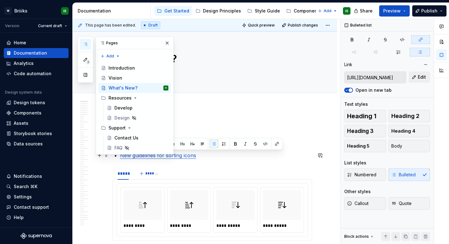
click at [207, 156] on p "New guidelines for sorting icons" at bounding box center [216, 154] width 192 height 7
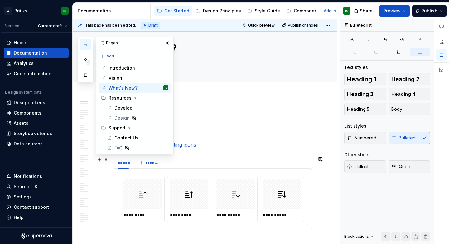
scroll to position [11, 0]
click at [166, 40] on button "button" at bounding box center [167, 43] width 9 height 9
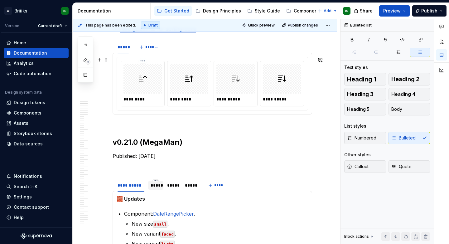
scroll to position [119, 0]
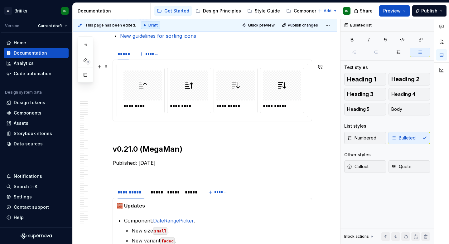
click at [117, 74] on div "**********" at bounding box center [212, 91] width 191 height 54
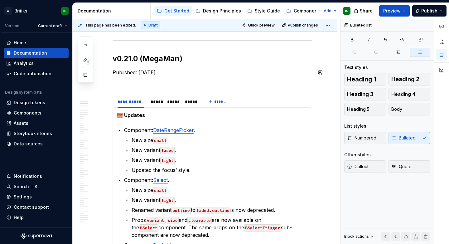
scroll to position [212, 0]
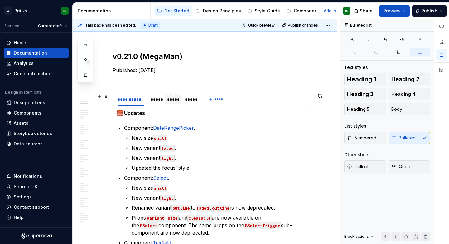
click at [171, 98] on div "*****" at bounding box center [172, 99] width 11 height 6
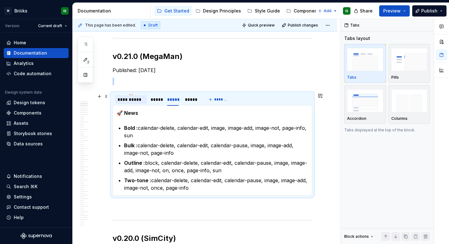
click at [133, 103] on div "**********" at bounding box center [131, 99] width 32 height 9
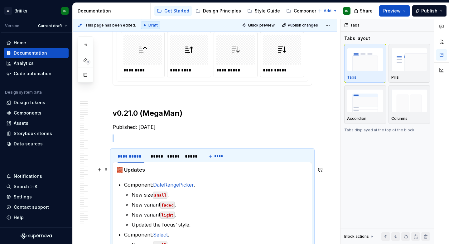
scroll to position [159, 0]
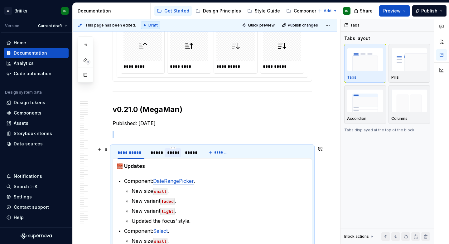
click at [177, 152] on div "*****" at bounding box center [172, 152] width 11 height 6
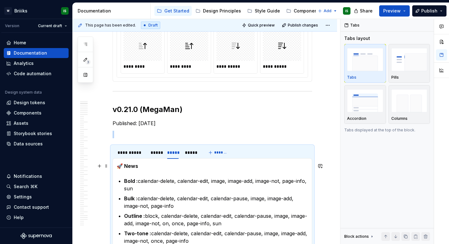
click at [120, 165] on strong "🚀 News" at bounding box center [127, 166] width 21 height 6
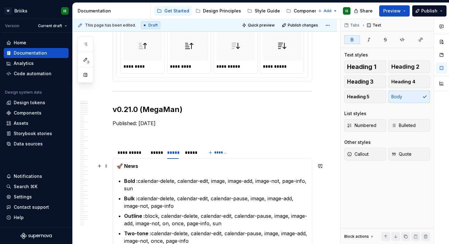
click at [127, 166] on strong "🚀 News" at bounding box center [127, 166] width 21 height 6
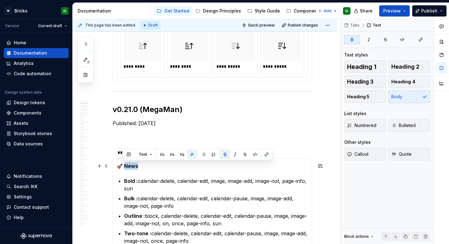
click at [127, 166] on strong "🚀 News" at bounding box center [127, 166] width 21 height 6
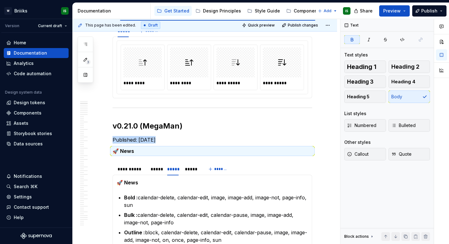
scroll to position [130, 0]
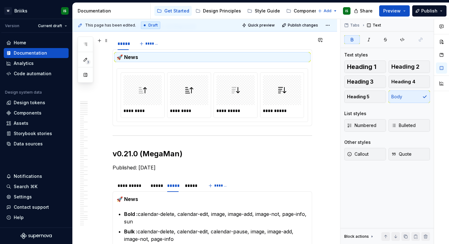
click at [174, 44] on div "***** *******" at bounding box center [211, 43] width 199 height 12
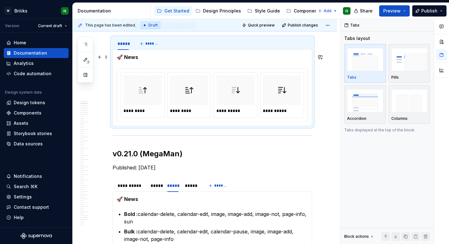
click at [136, 57] on p "🚀 News" at bounding box center [212, 56] width 191 height 7
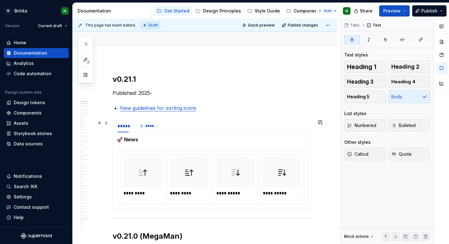
scroll to position [39, 0]
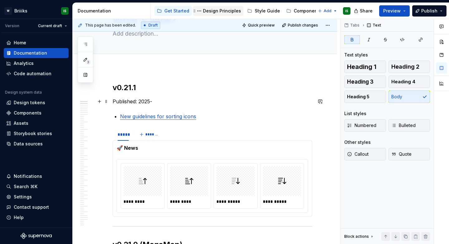
type textarea "*"
